Goal: Transaction & Acquisition: Purchase product/service

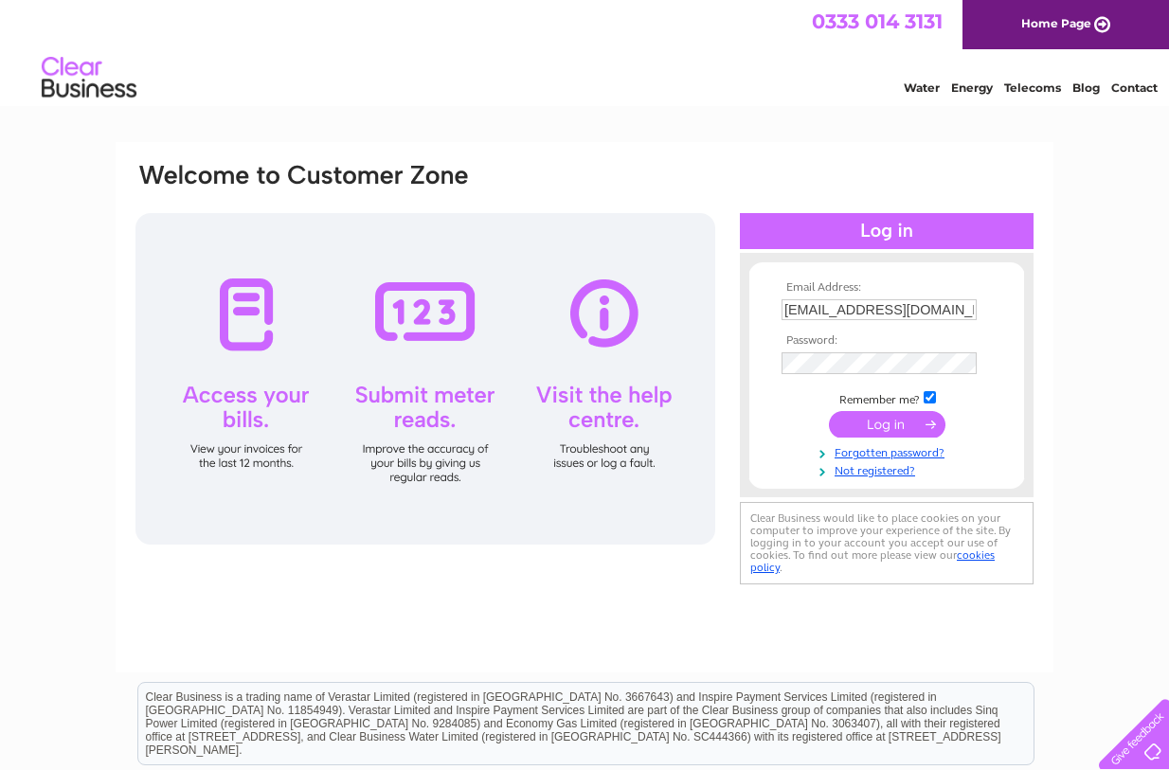
click at [893, 426] on input "submit" at bounding box center [887, 424] width 117 height 27
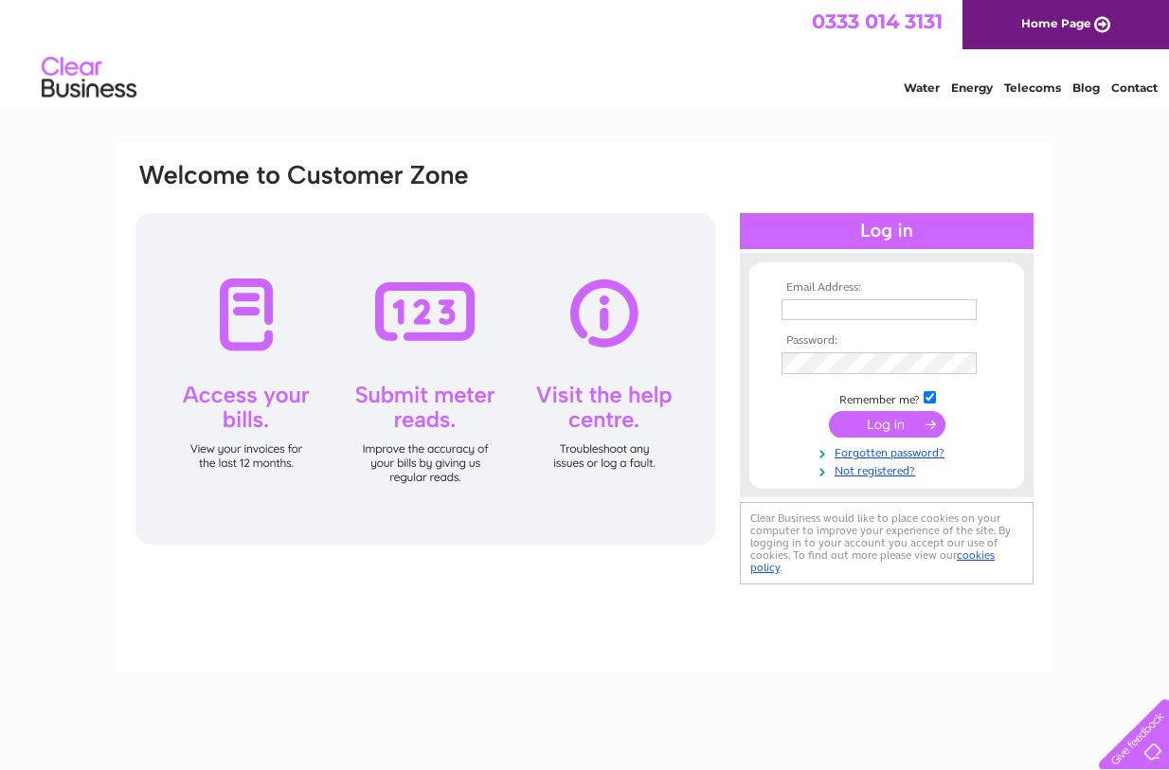
type input "[EMAIL_ADDRESS][DOMAIN_NAME]"
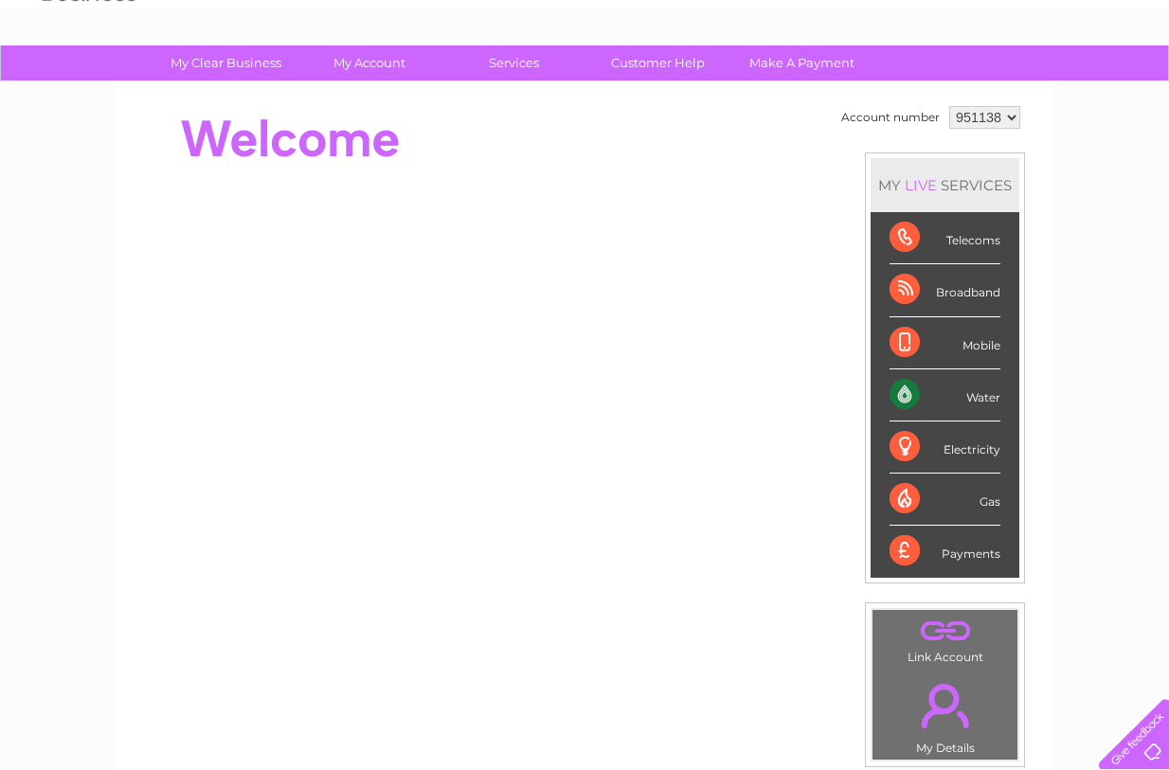
scroll to position [193, 0]
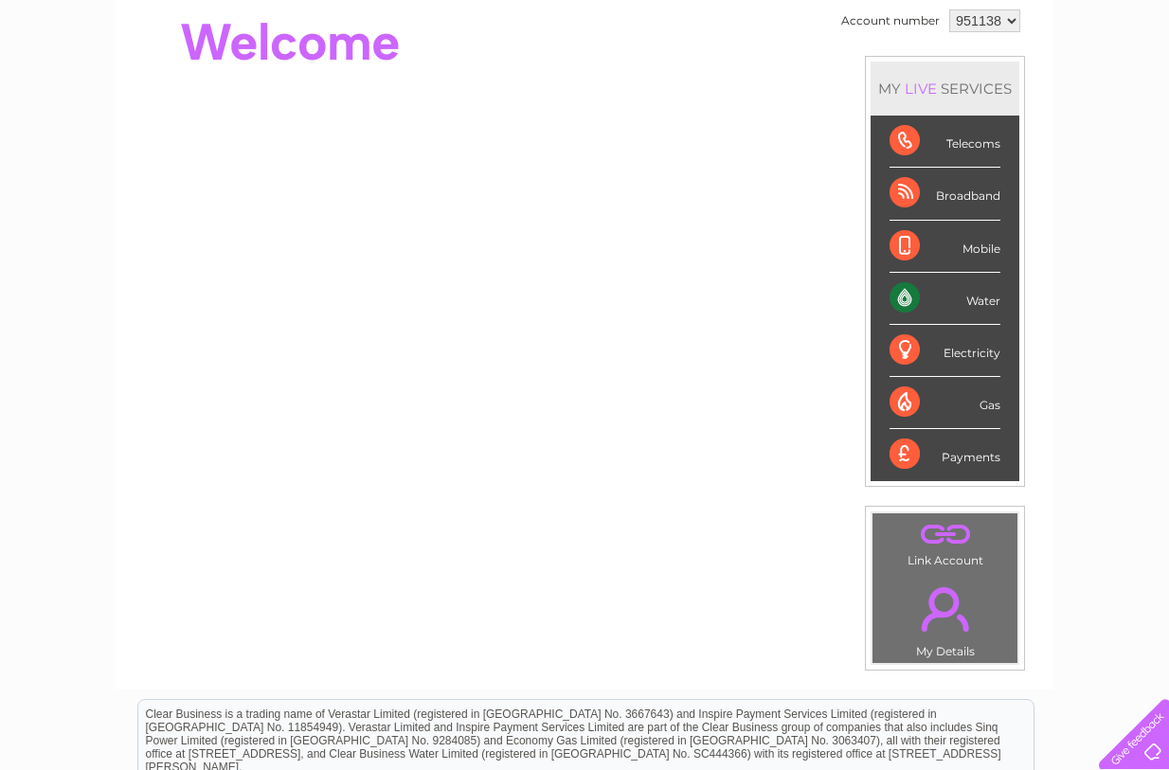
click at [917, 297] on div "Water" at bounding box center [945, 299] width 111 height 52
click at [937, 295] on div "Water" at bounding box center [945, 299] width 111 height 52
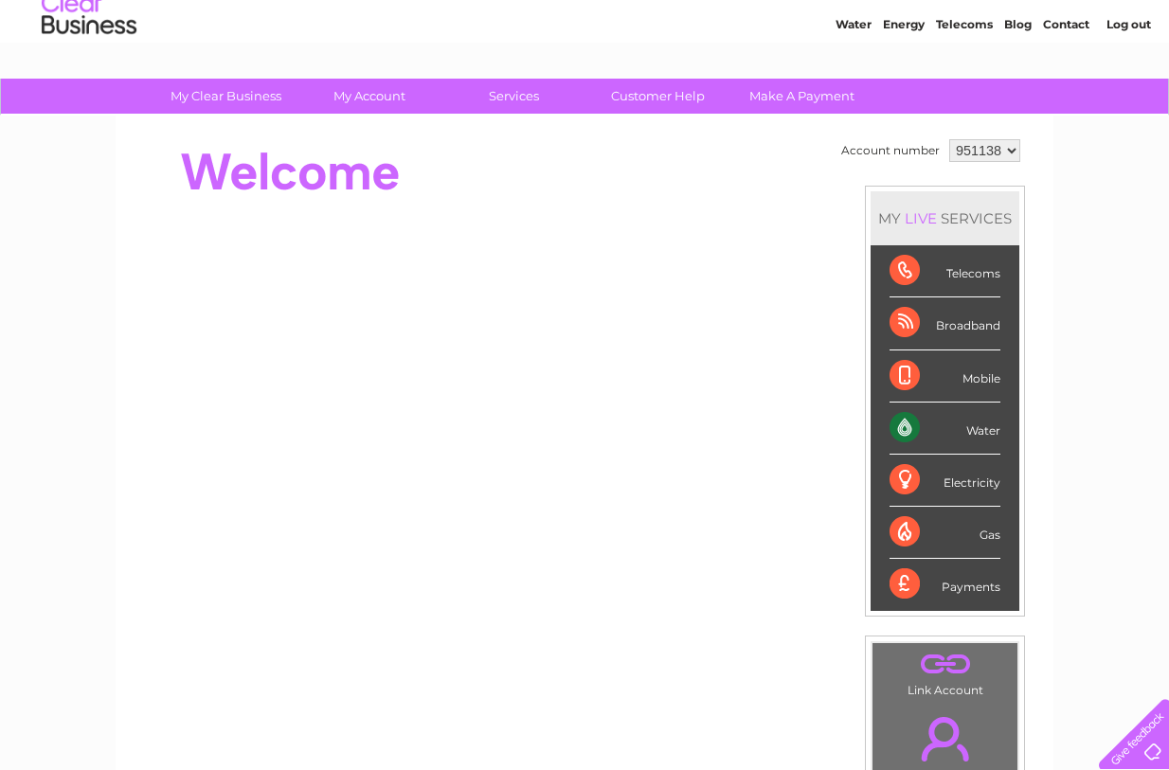
scroll to position [0, 0]
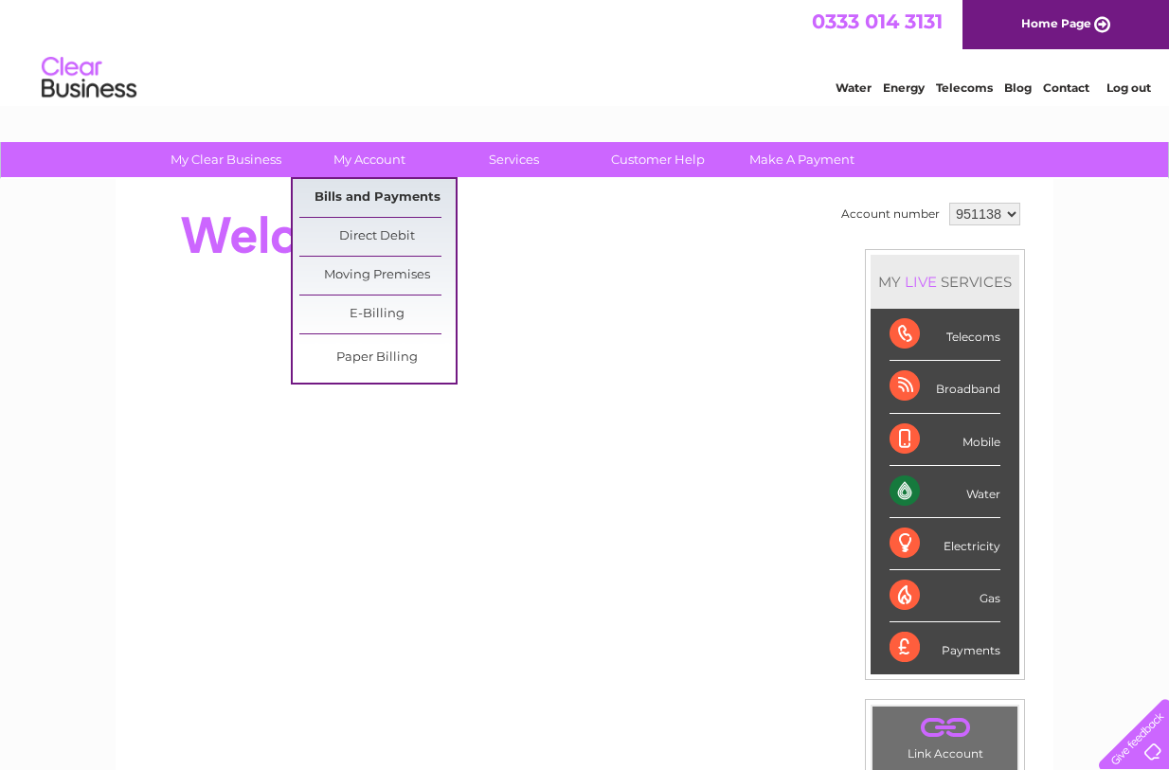
click at [385, 193] on link "Bills and Payments" at bounding box center [377, 198] width 156 height 38
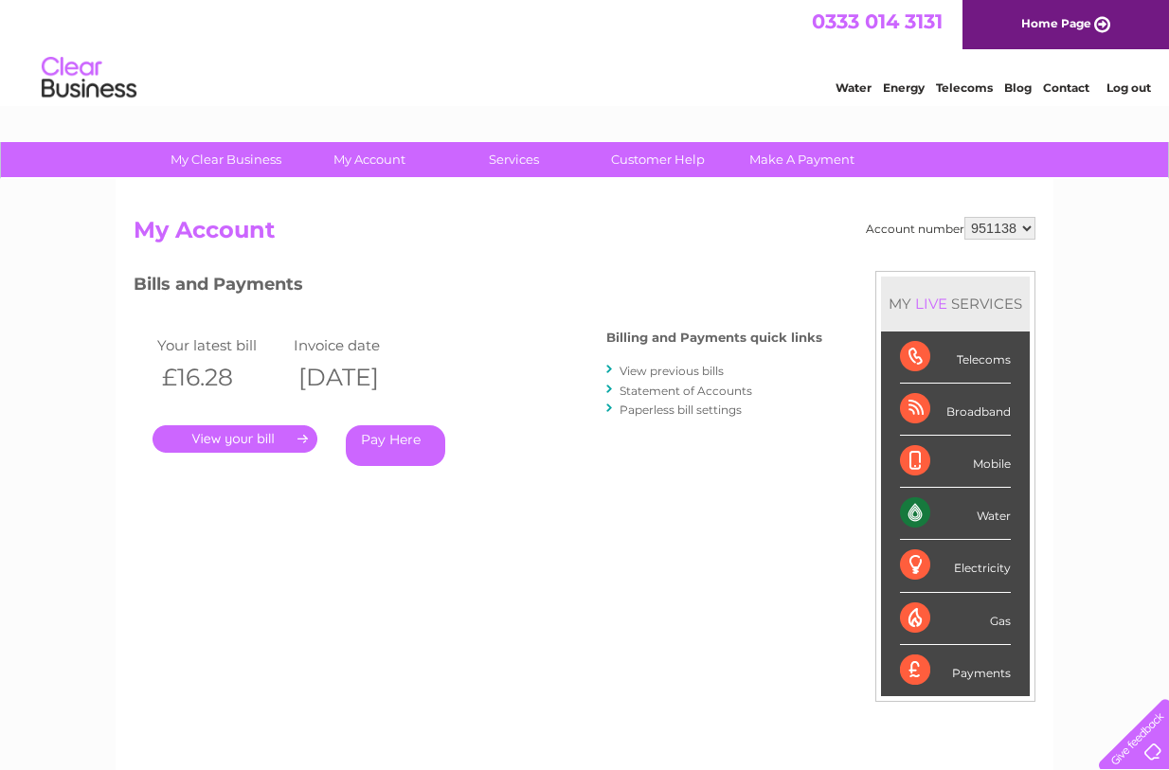
click at [244, 438] on link "." at bounding box center [235, 438] width 165 height 27
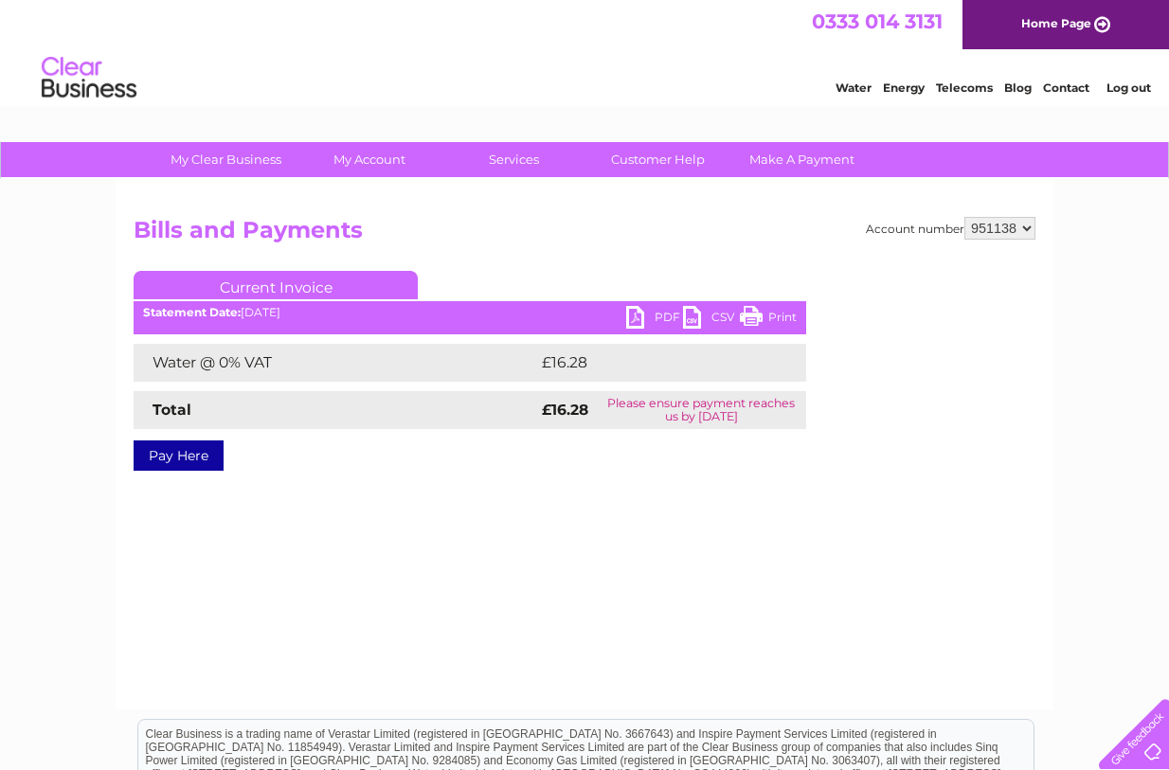
click at [638, 314] on link "PDF" at bounding box center [654, 319] width 57 height 27
click at [637, 315] on link "PDF" at bounding box center [654, 319] width 57 height 27
click at [718, 5] on div "0333 014 3131 Home Page" at bounding box center [584, 24] width 1169 height 49
click at [637, 316] on link "PDF" at bounding box center [654, 319] width 57 height 27
click at [188, 446] on link "Pay Here" at bounding box center [179, 456] width 90 height 30
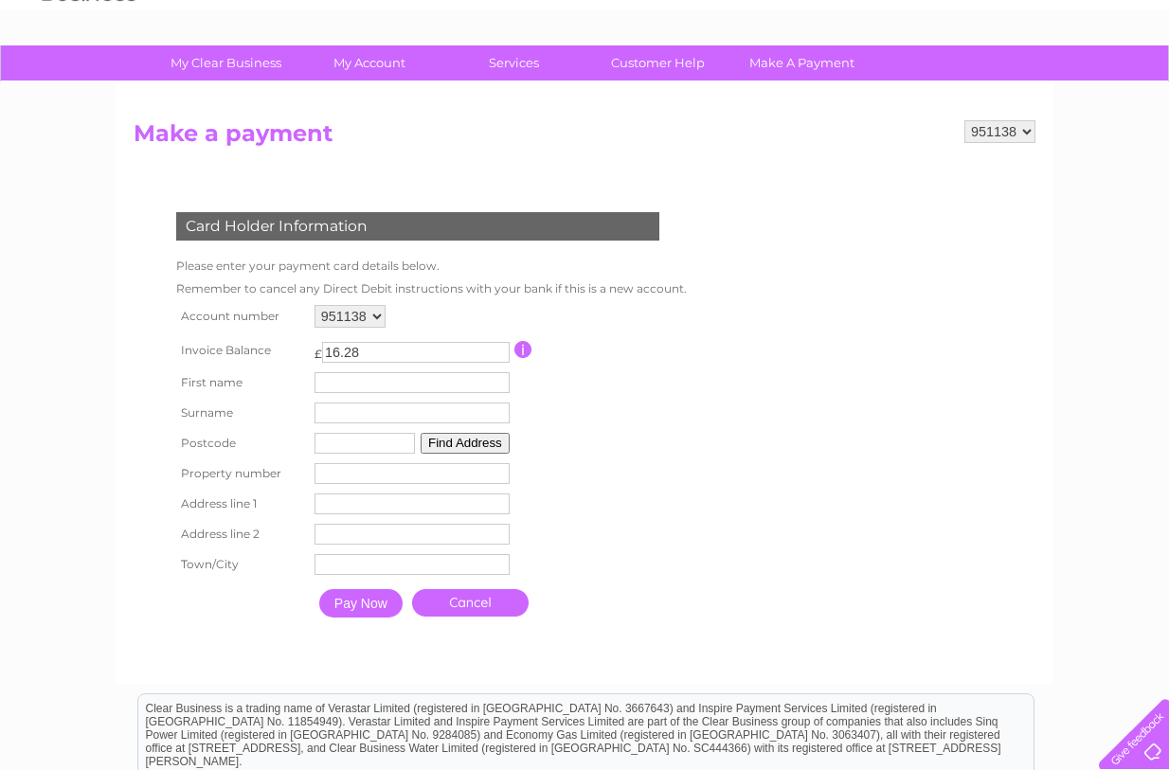
scroll to position [193, 0]
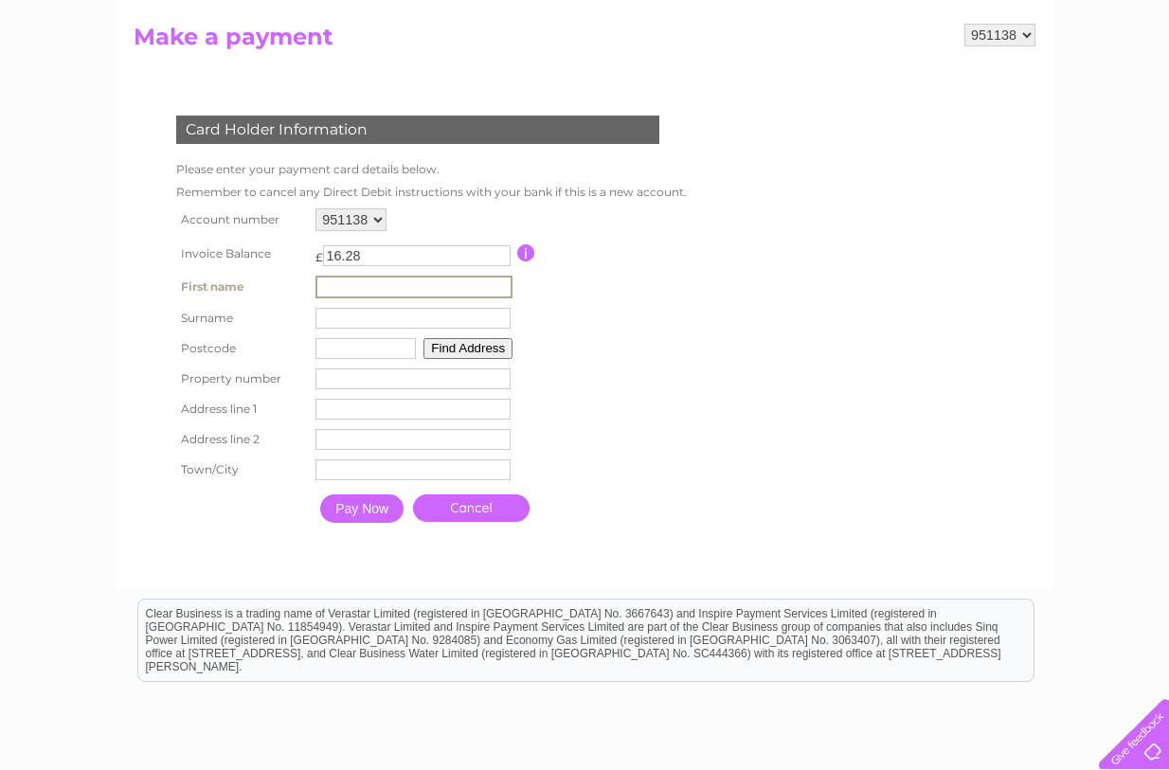
click at [349, 286] on input "text" at bounding box center [414, 287] width 197 height 23
type input "Elizabeth"
click at [385, 323] on input "text" at bounding box center [414, 317] width 197 height 23
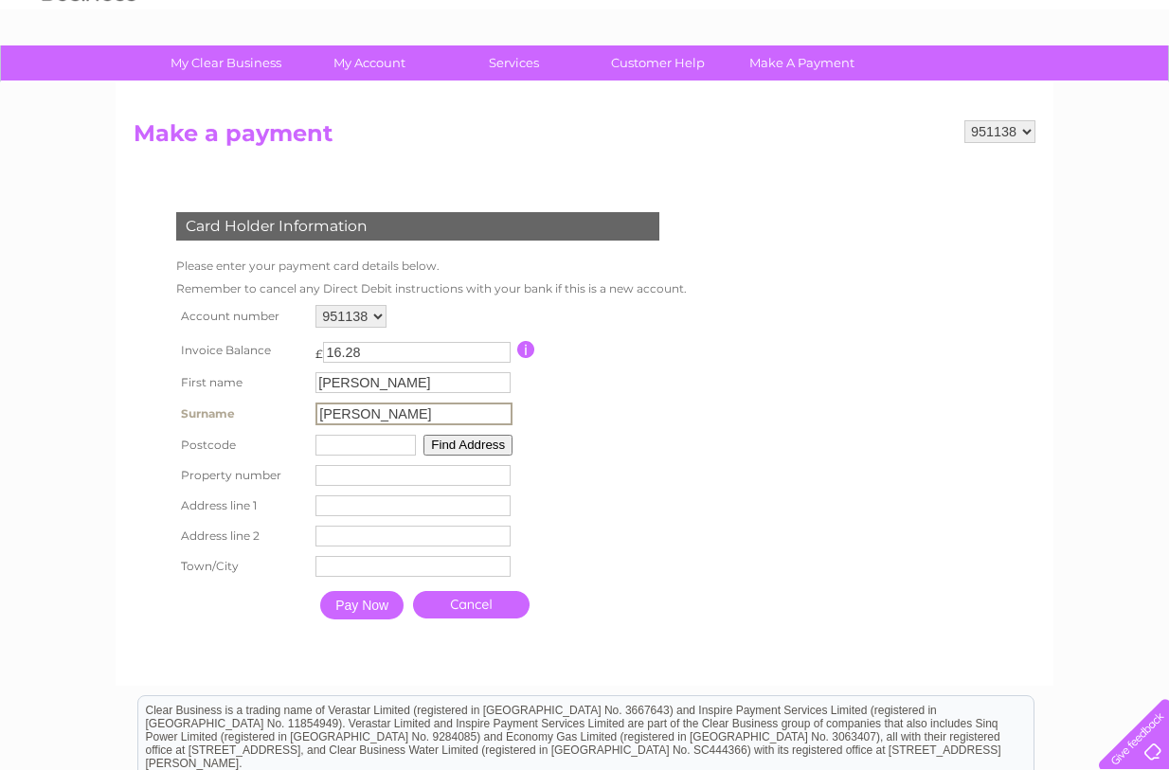
scroll to position [0, 0]
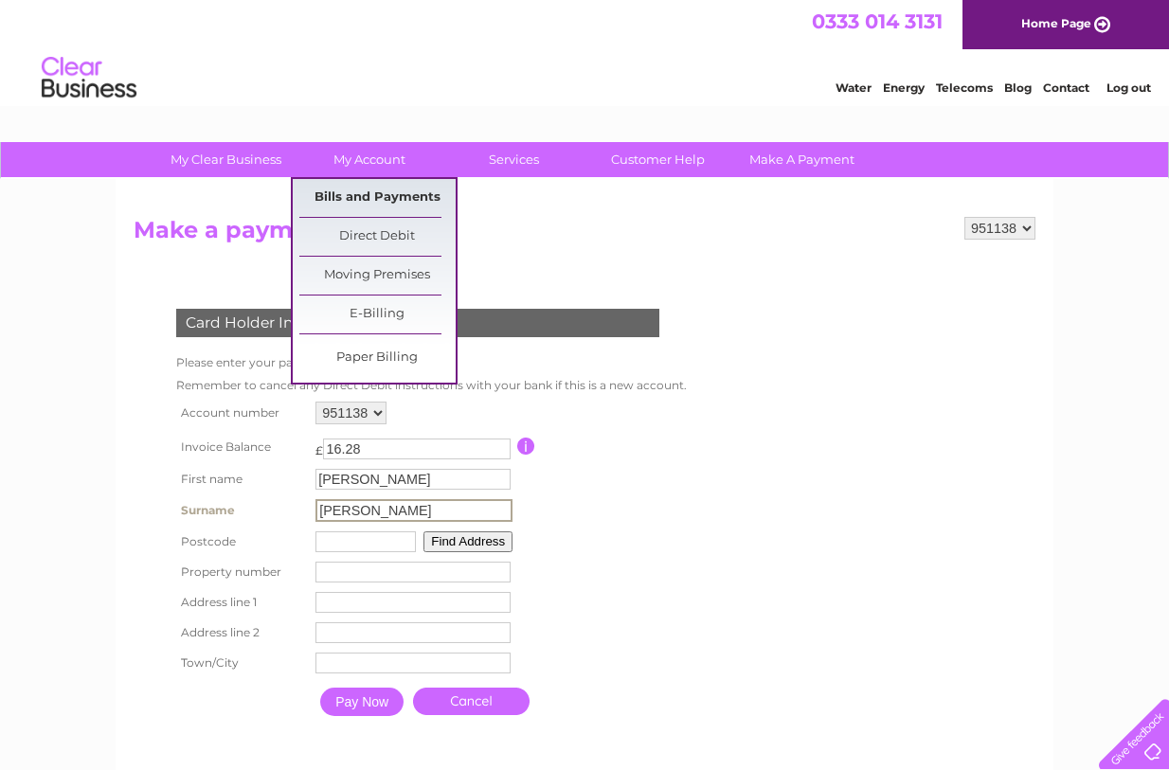
type input "Craig"
click at [361, 192] on link "Bills and Payments" at bounding box center [377, 198] width 156 height 38
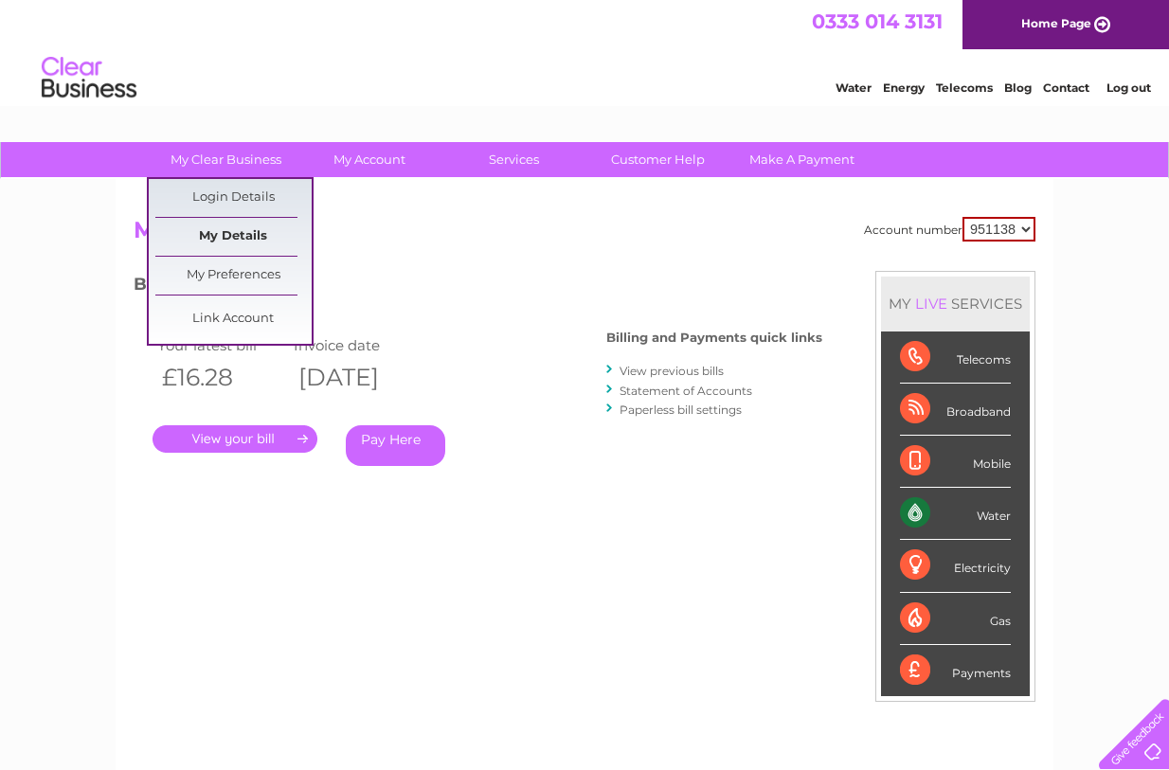
click at [226, 227] on link "My Details" at bounding box center [233, 237] width 156 height 38
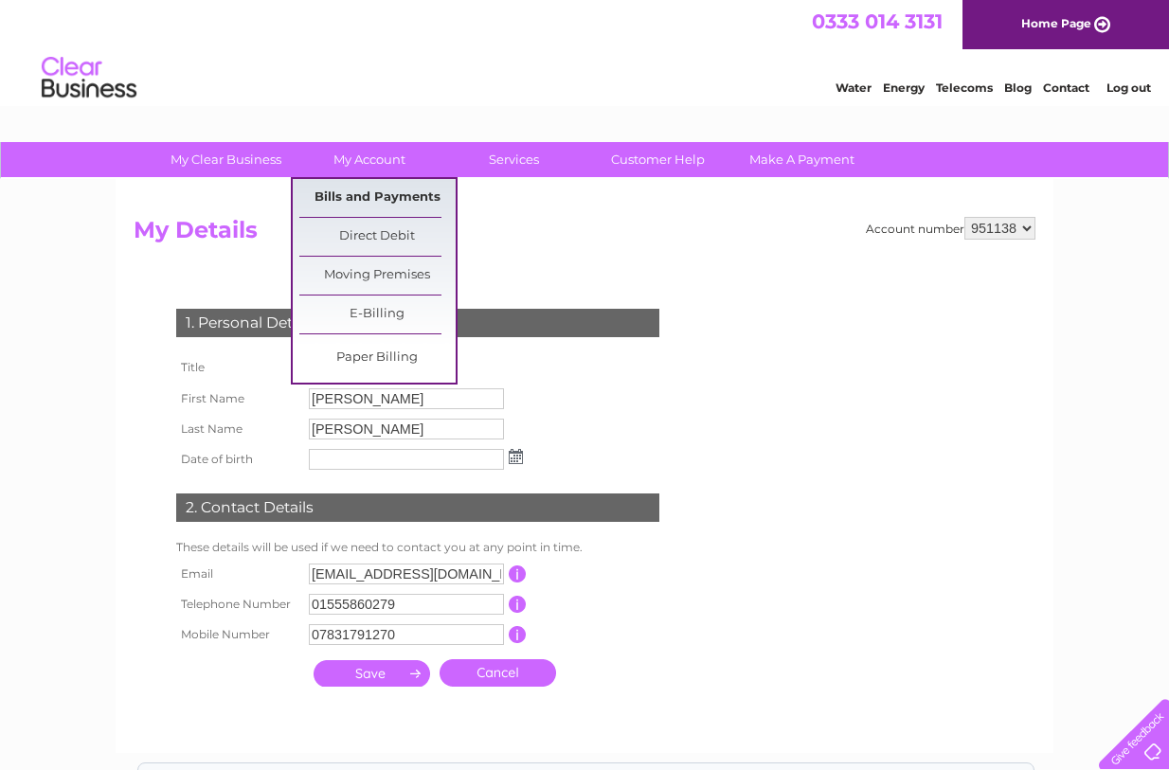
click at [380, 195] on link "Bills and Payments" at bounding box center [377, 198] width 156 height 38
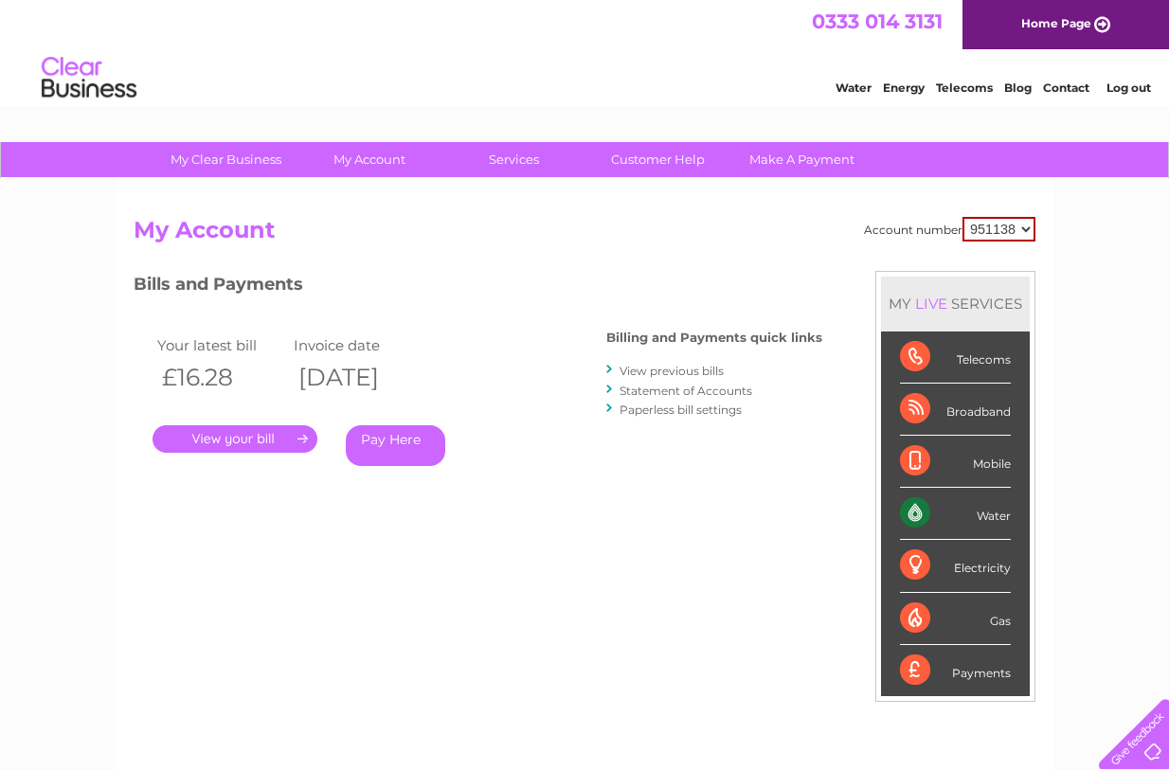
click at [380, 441] on link "Pay Here" at bounding box center [395, 445] width 99 height 41
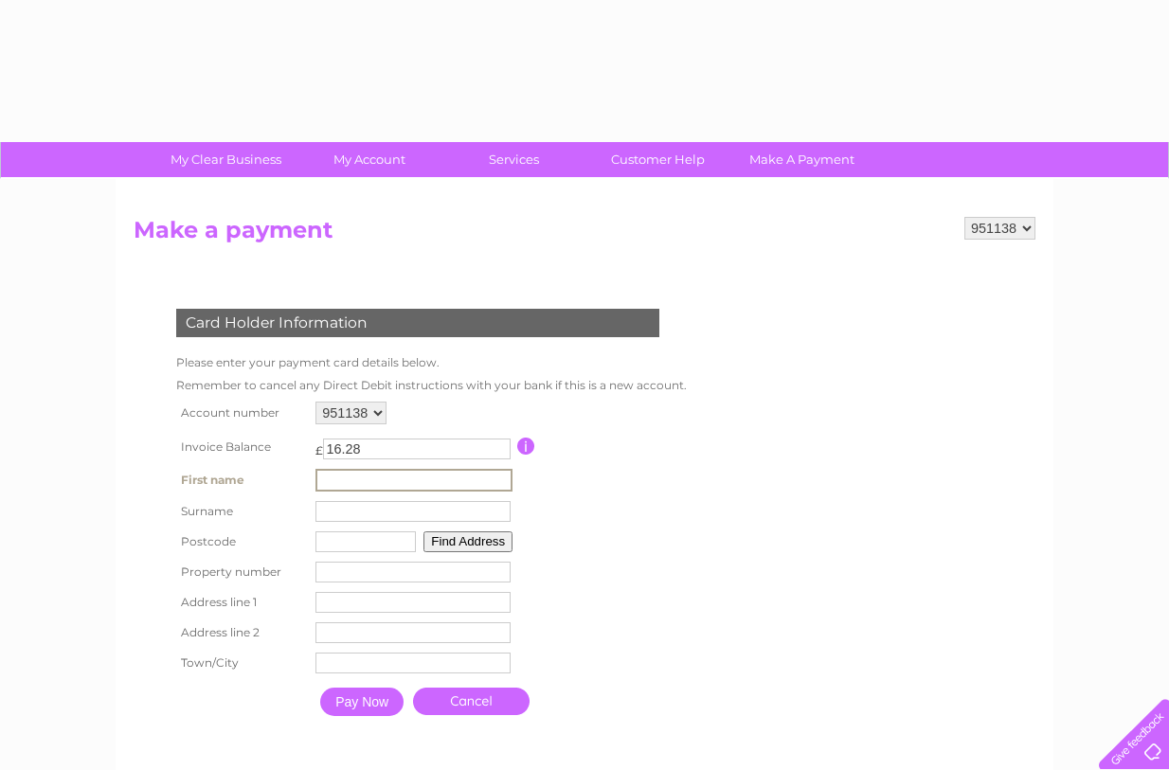
click at [365, 480] on input "text" at bounding box center [414, 480] width 197 height 23
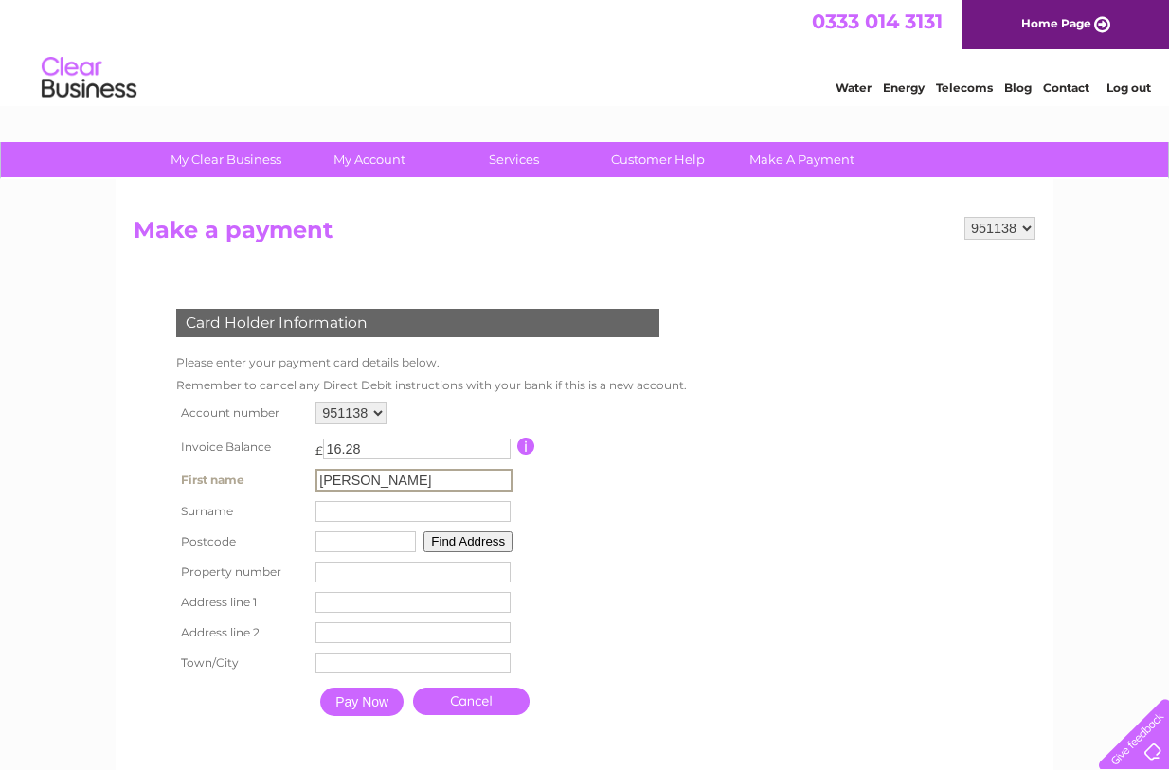
type input "James"
click at [358, 506] on input "text" at bounding box center [413, 511] width 195 height 21
type input "Craig"
click at [333, 543] on input "text" at bounding box center [365, 540] width 100 height 21
type input "ML8 5NG"
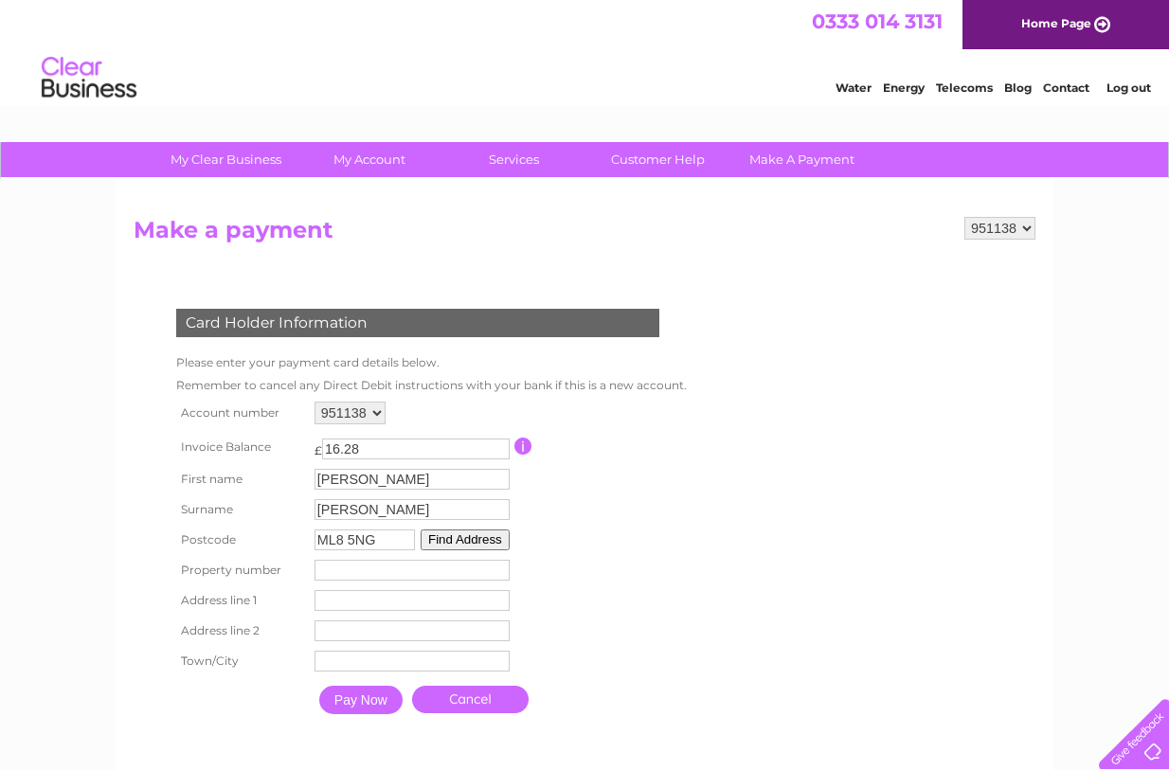
click at [468, 541] on button "Find Address" at bounding box center [465, 540] width 89 height 21
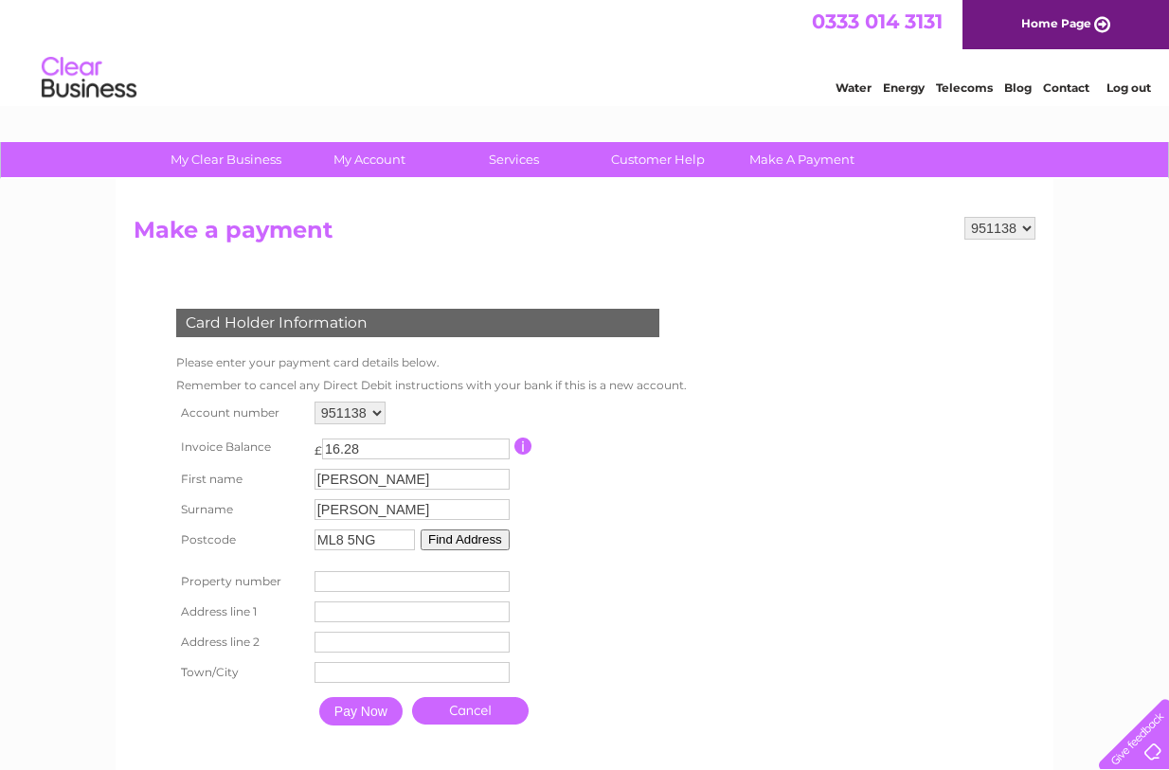
scroll to position [193, 0]
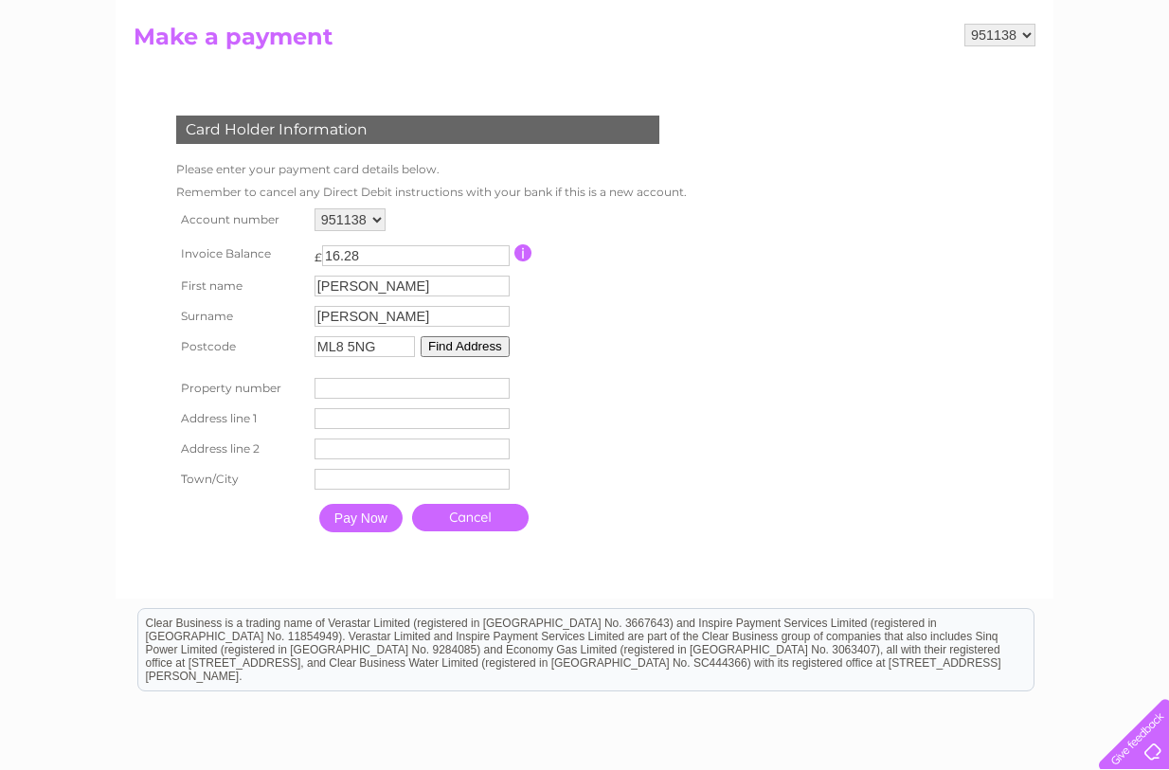
click at [477, 349] on button "Find Address" at bounding box center [465, 346] width 89 height 21
click at [477, 348] on button "Find Address" at bounding box center [465, 346] width 89 height 21
click at [477, 347] on button "Find Address" at bounding box center [465, 346] width 89 height 21
click at [499, 390] on input "1" at bounding box center [412, 388] width 195 height 21
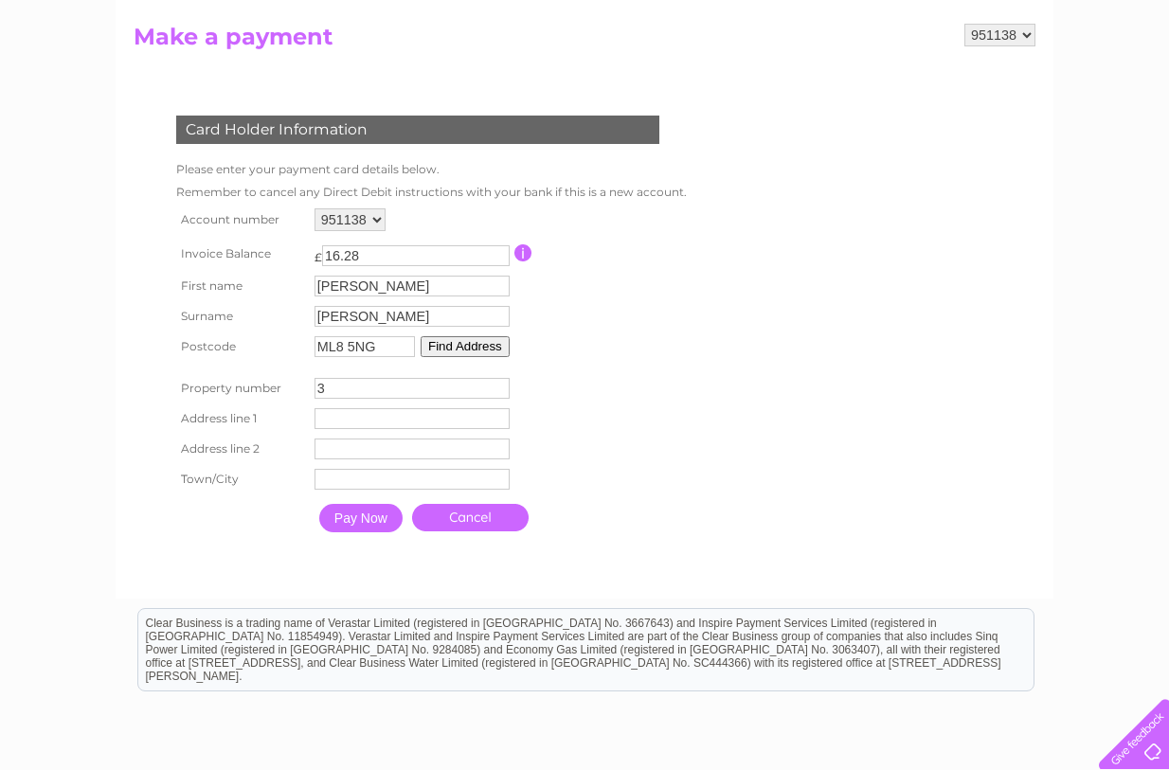
click at [499, 390] on input "3" at bounding box center [412, 388] width 195 height 21
click at [496, 396] on input "2" at bounding box center [412, 388] width 195 height 21
click at [496, 394] on input "0" at bounding box center [412, 388] width 195 height 21
click at [459, 346] on button "Find Address" at bounding box center [465, 346] width 89 height 21
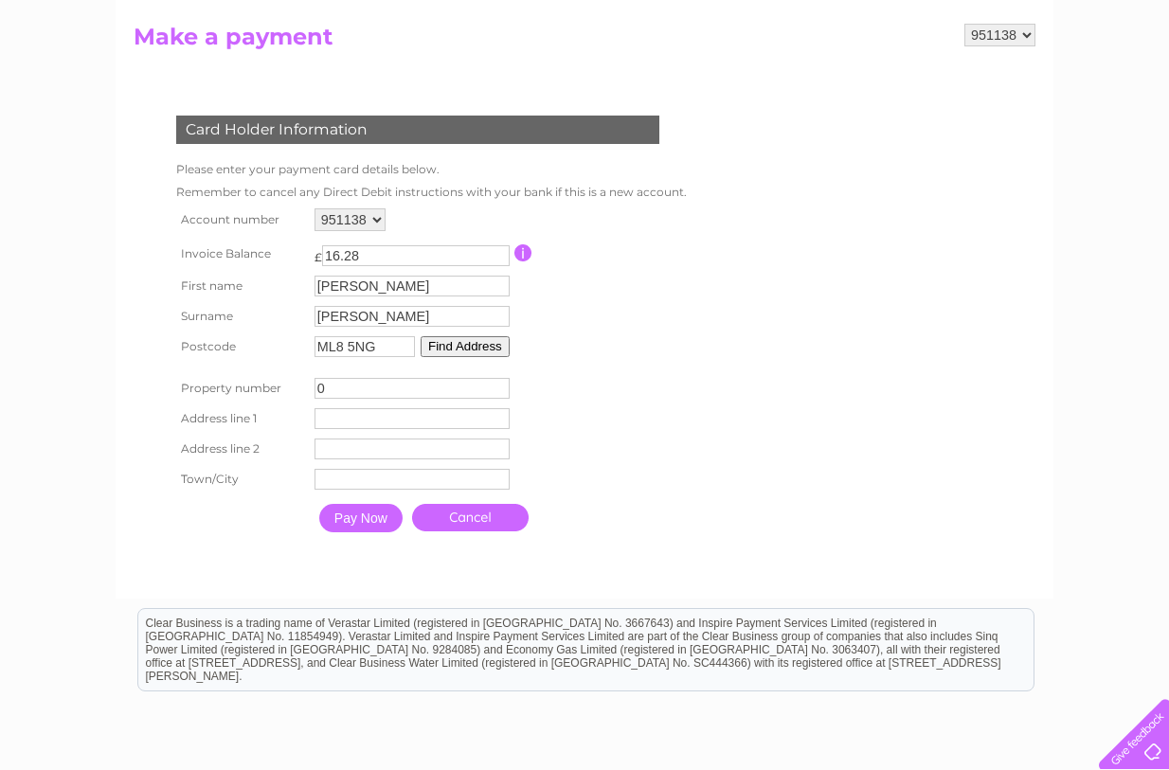
click at [459, 346] on button "Find Address" at bounding box center [465, 346] width 89 height 21
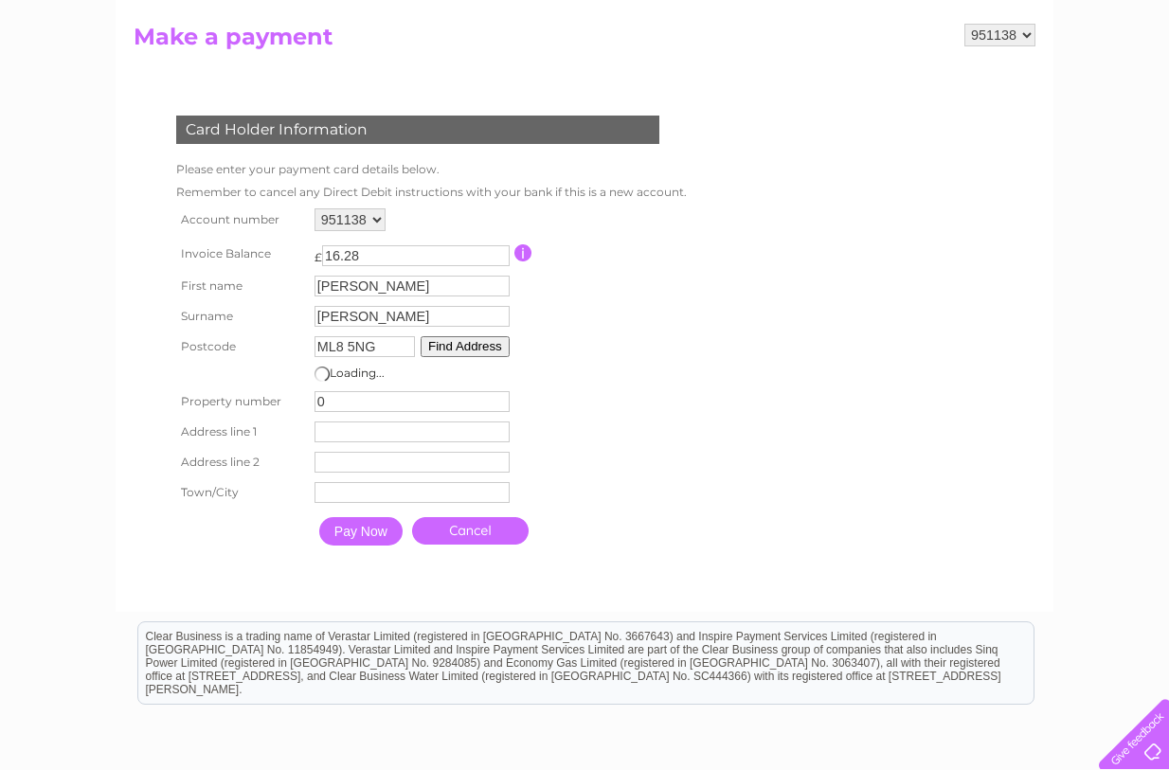
click at [459, 346] on button "Find Address" at bounding box center [465, 346] width 89 height 21
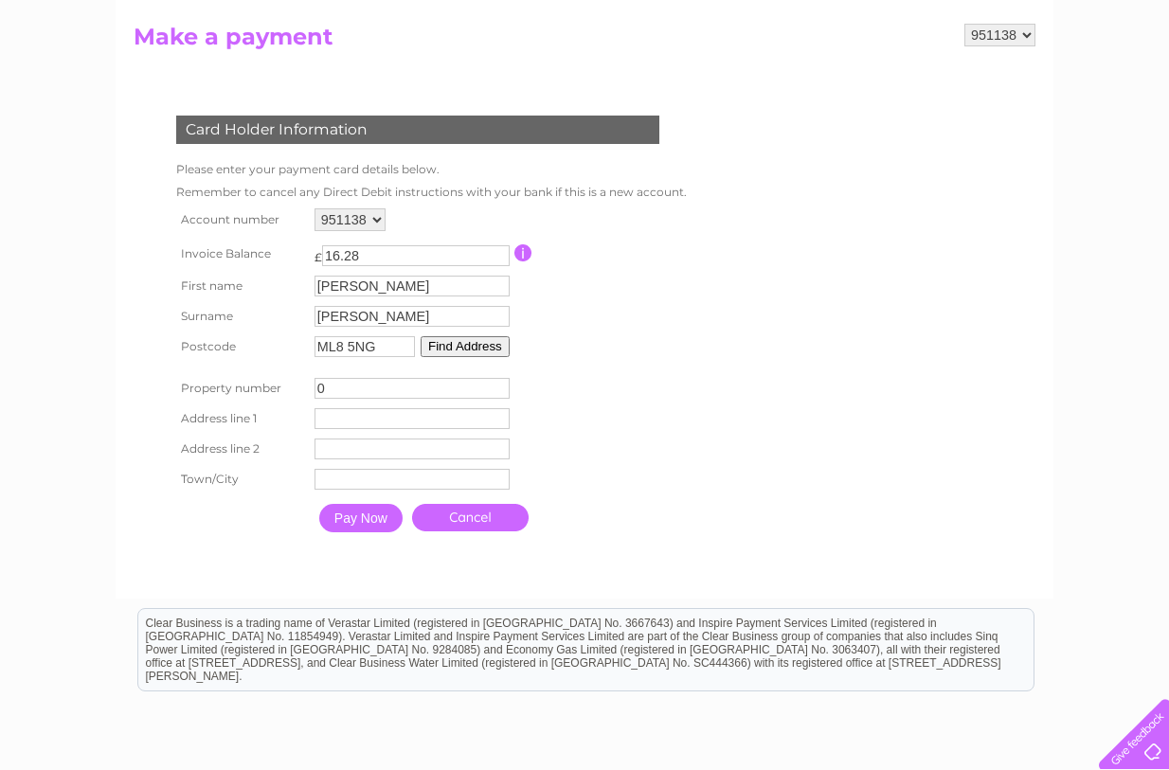
click at [459, 346] on button "Find Address" at bounding box center [465, 346] width 89 height 21
type input "1"
click at [498, 385] on input "1" at bounding box center [412, 388] width 195 height 21
click at [361, 420] on input "text" at bounding box center [414, 419] width 197 height 23
type input "Briarneuk"
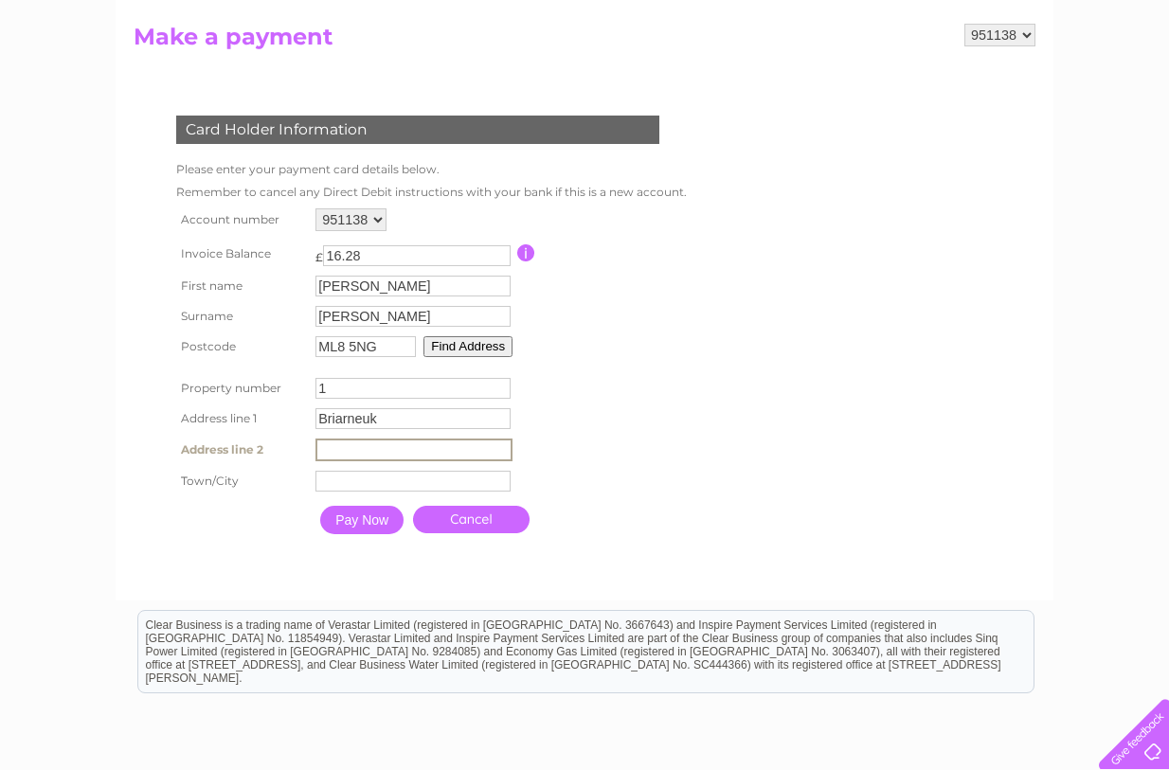
click at [347, 456] on input "text" at bounding box center [414, 450] width 197 height 23
type input "Braidwood"
click at [363, 481] on input "text" at bounding box center [414, 480] width 197 height 23
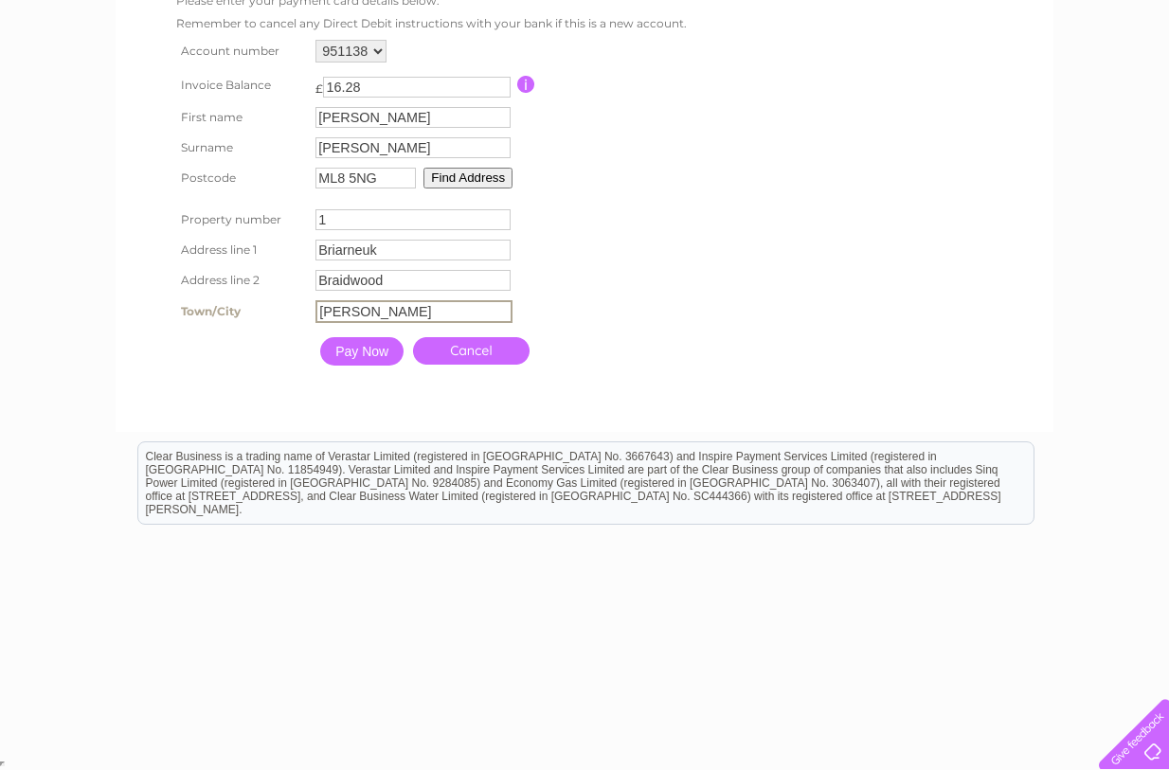
type input "Carluke"
click at [347, 352] on input "Pay Now" at bounding box center [360, 351] width 83 height 28
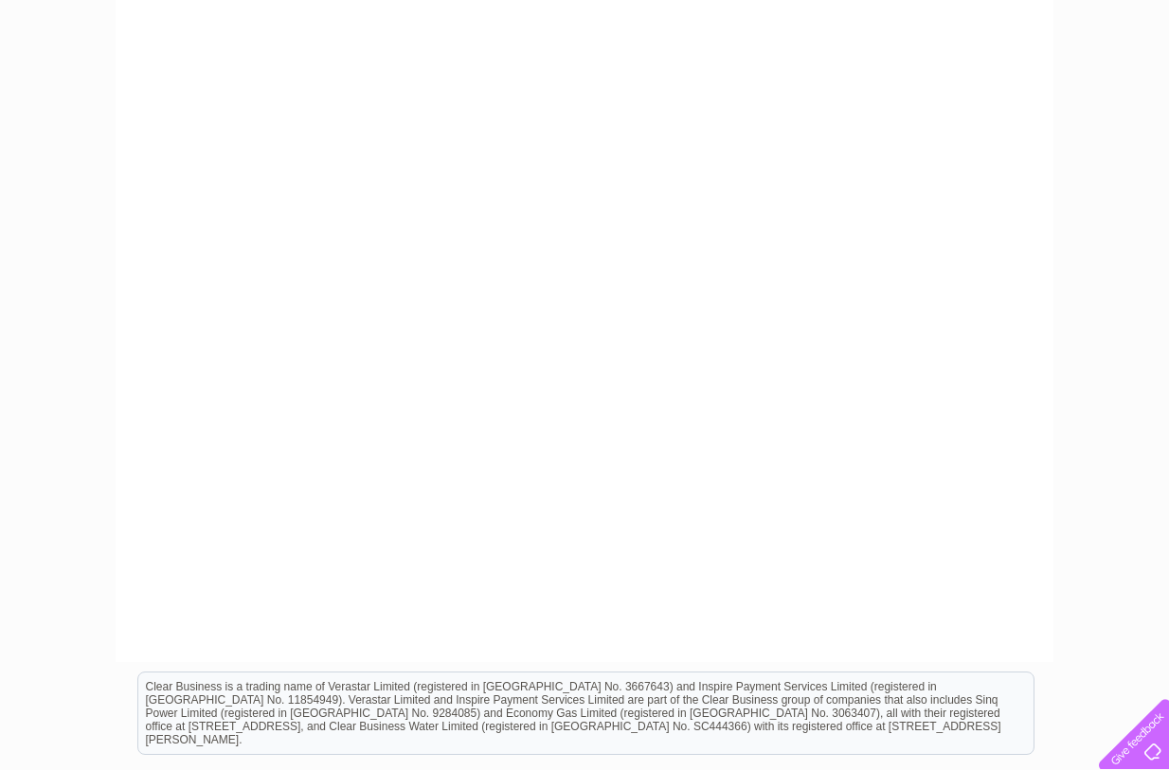
scroll to position [387, 0]
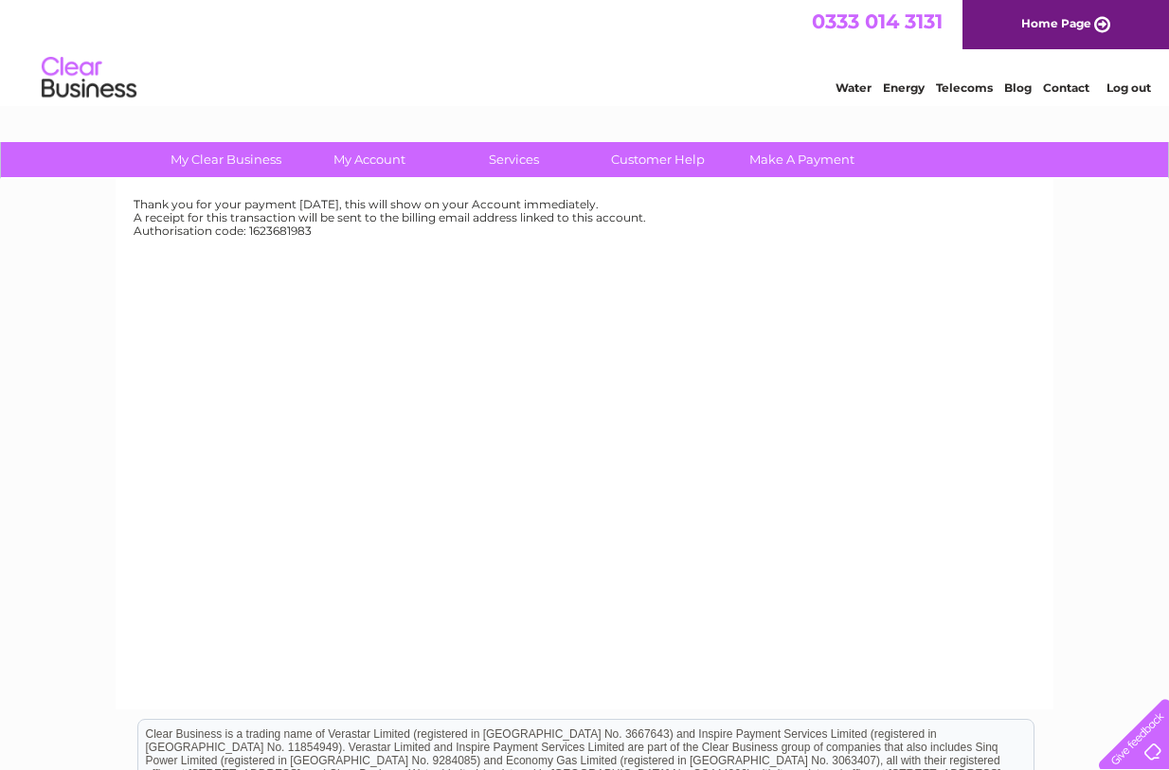
click at [1127, 93] on link "Log out" at bounding box center [1129, 88] width 45 height 14
